Goal: Information Seeking & Learning: Learn about a topic

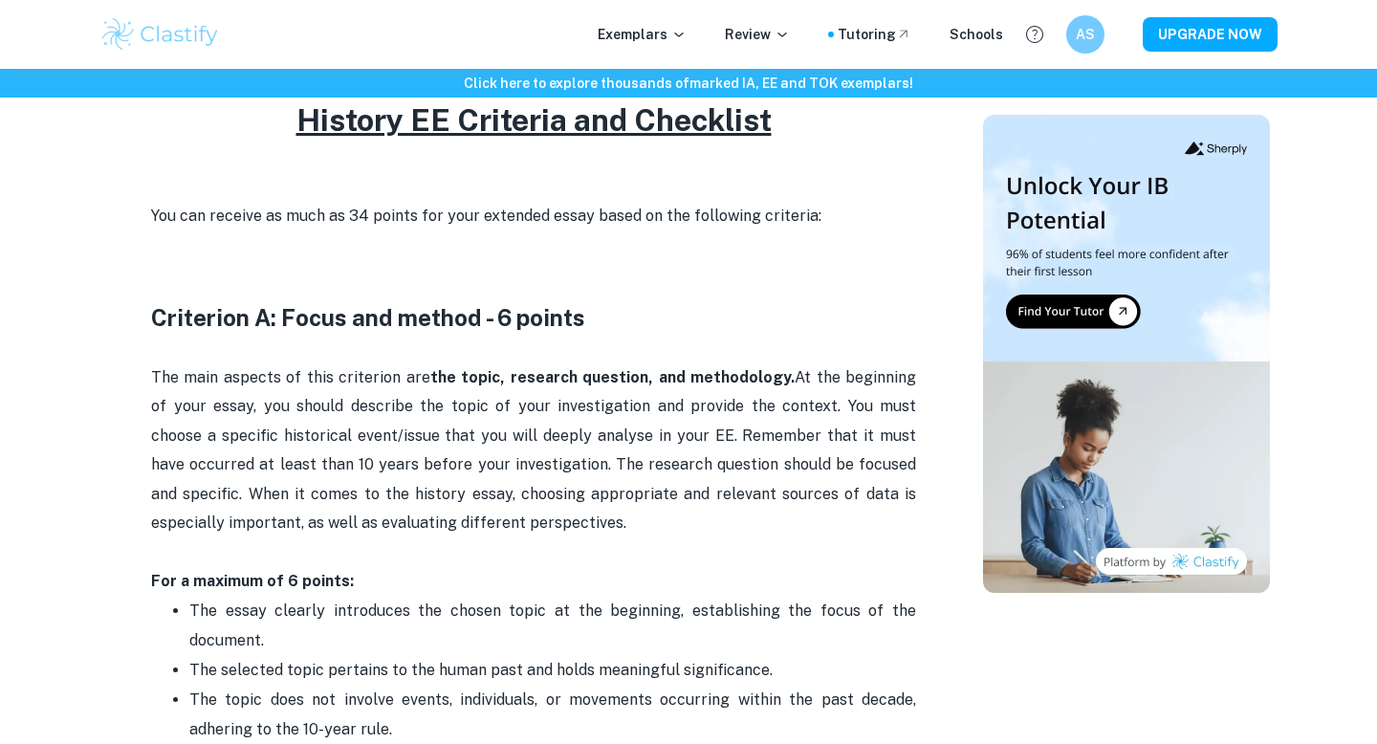
scroll to position [1022, 0]
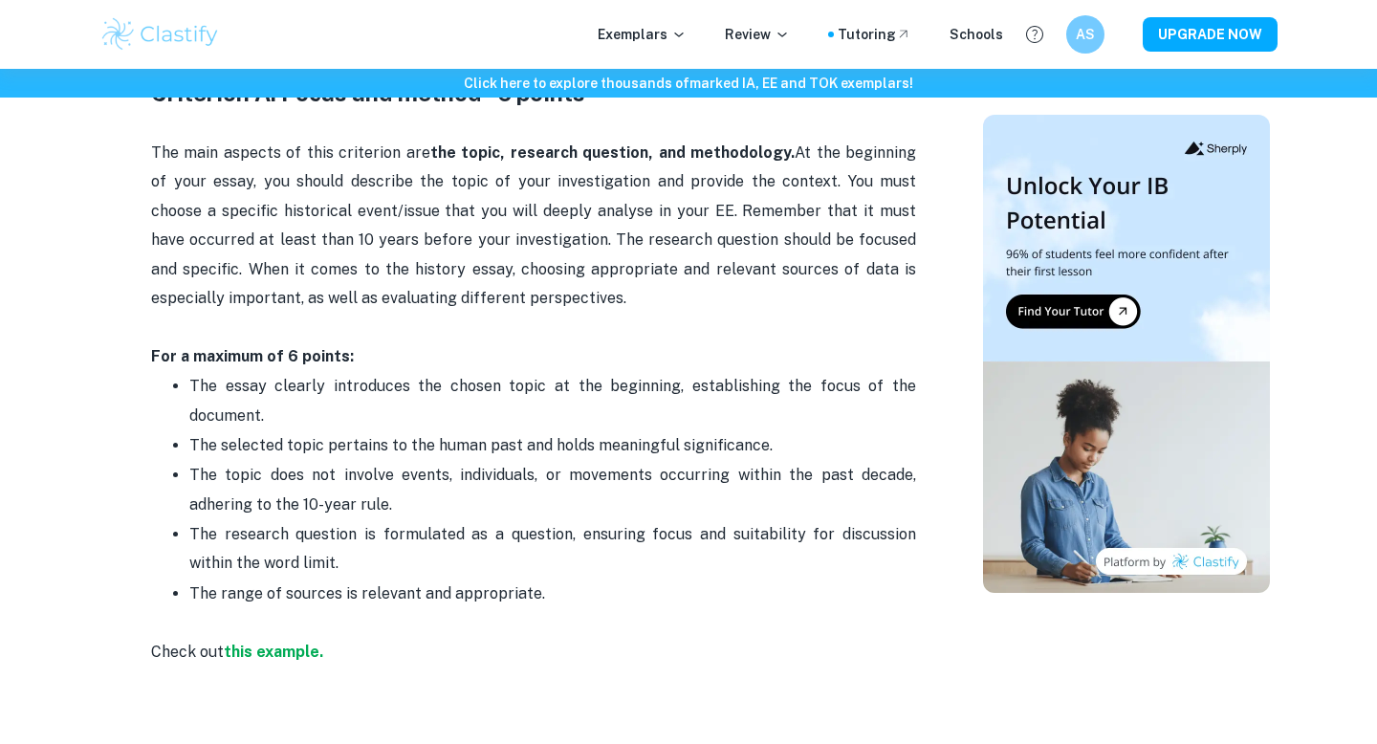
click at [486, 465] on p "The topic does not involve events, individuals, or movements occurring within t…" at bounding box center [552, 490] width 727 height 58
click at [486, 466] on p "The topic does not involve events, individuals, or movements occurring within t…" at bounding box center [552, 490] width 727 height 58
click at [486, 470] on p "The topic does not involve events, individuals, or movements occurring within t…" at bounding box center [552, 490] width 727 height 58
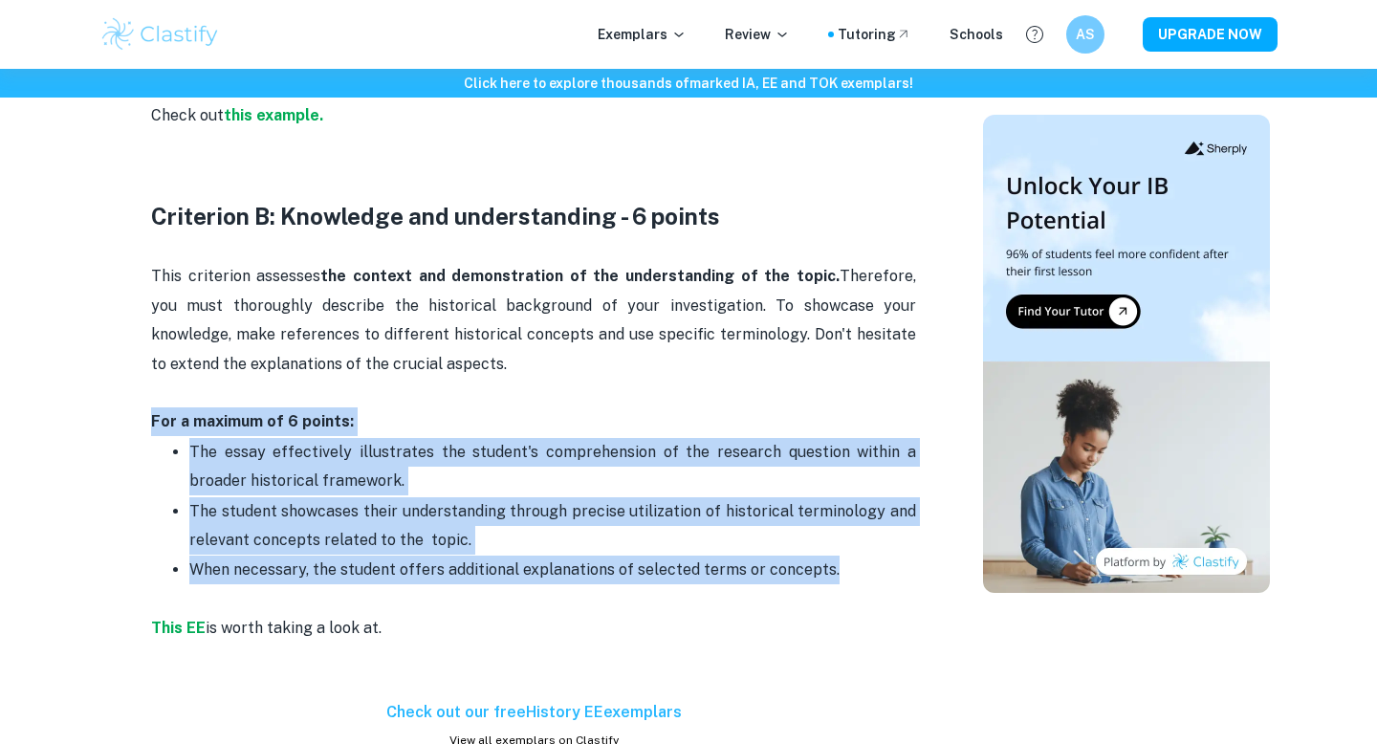
drag, startPoint x: 146, startPoint y: 415, endPoint x: 841, endPoint y: 578, distance: 713.2
copy div "For a maximum of 6 points: The essay effectively illustrates the student's comp…"
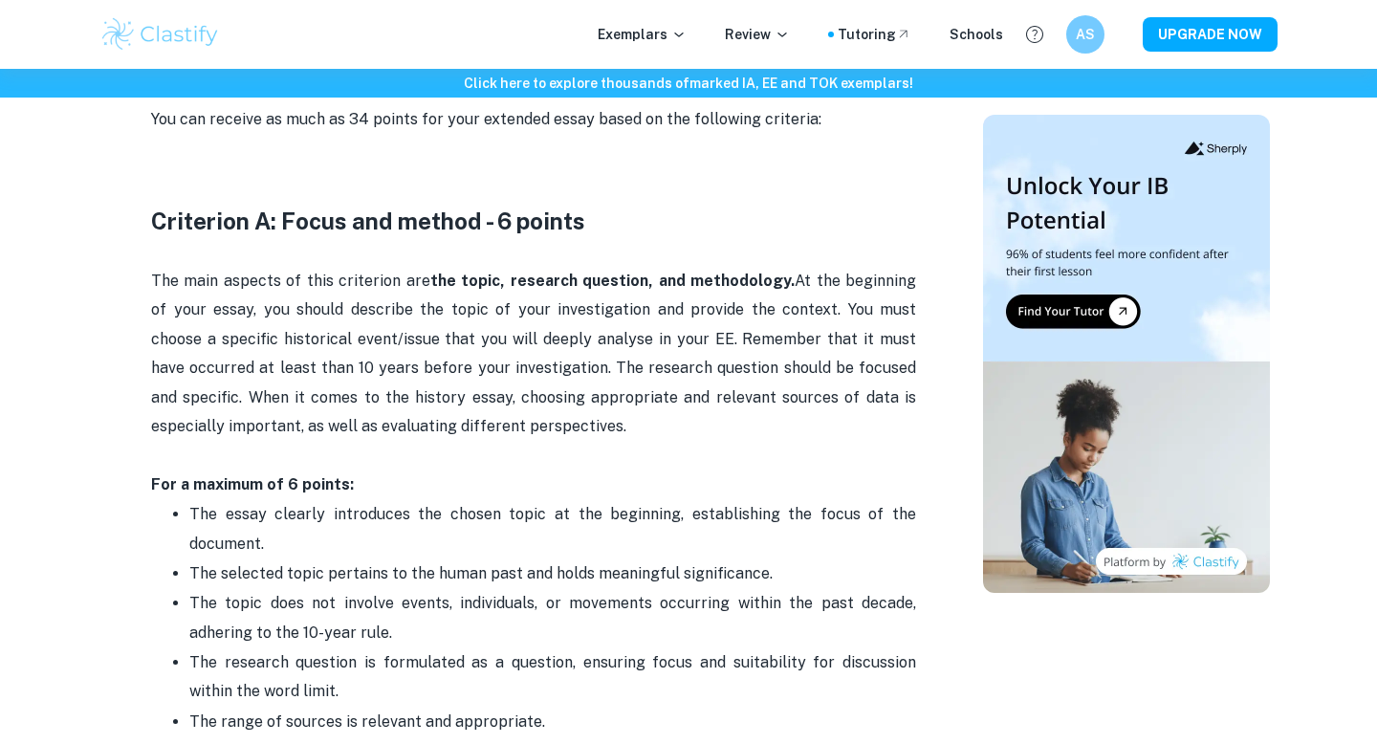
scroll to position [897, 0]
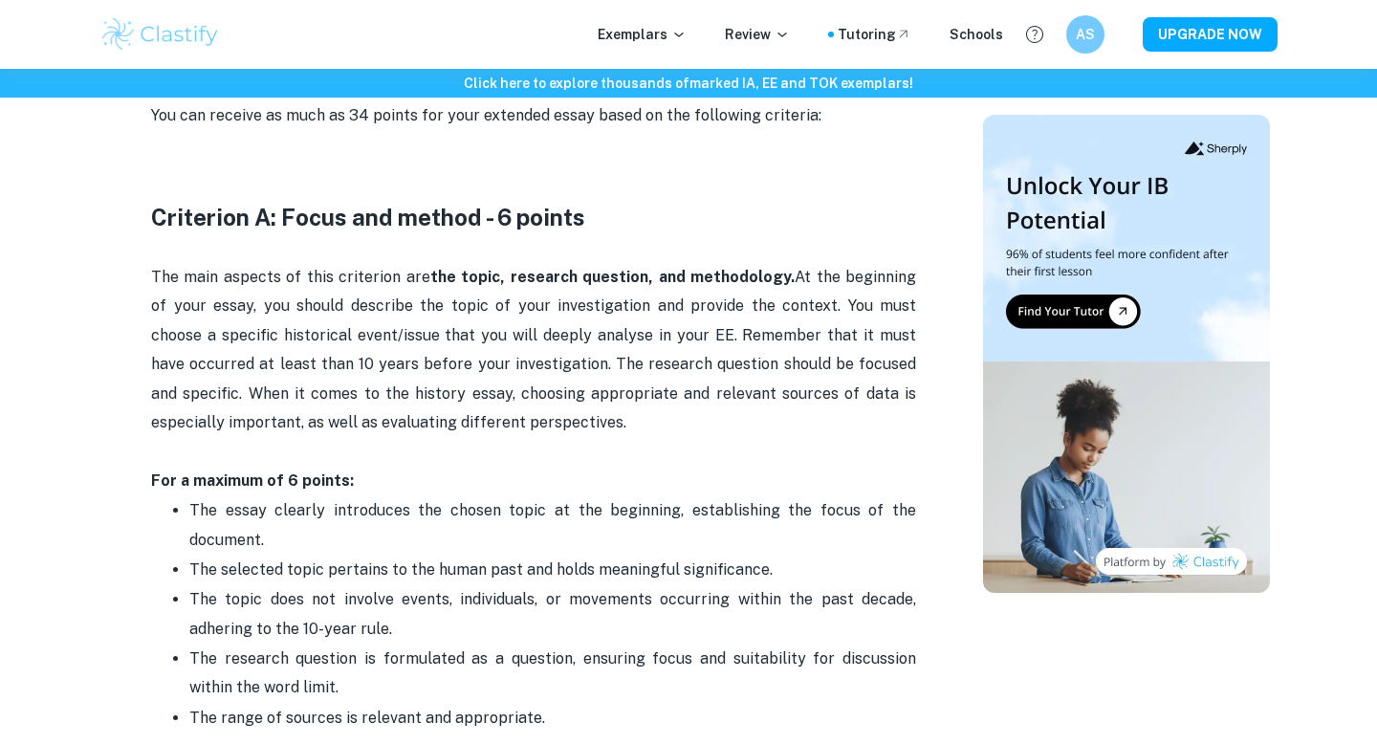
drag, startPoint x: 148, startPoint y: 497, endPoint x: 581, endPoint y: 717, distance: 485.1
copy ul "The essay clearly introduces the chosen topic at the beginning, establishing th…"
